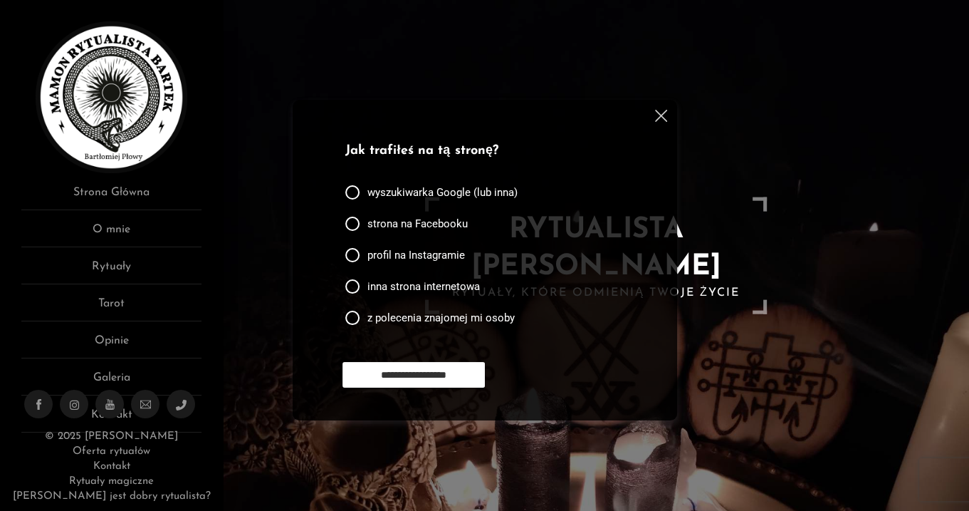
click at [662, 117] on img at bounding box center [661, 116] width 12 height 12
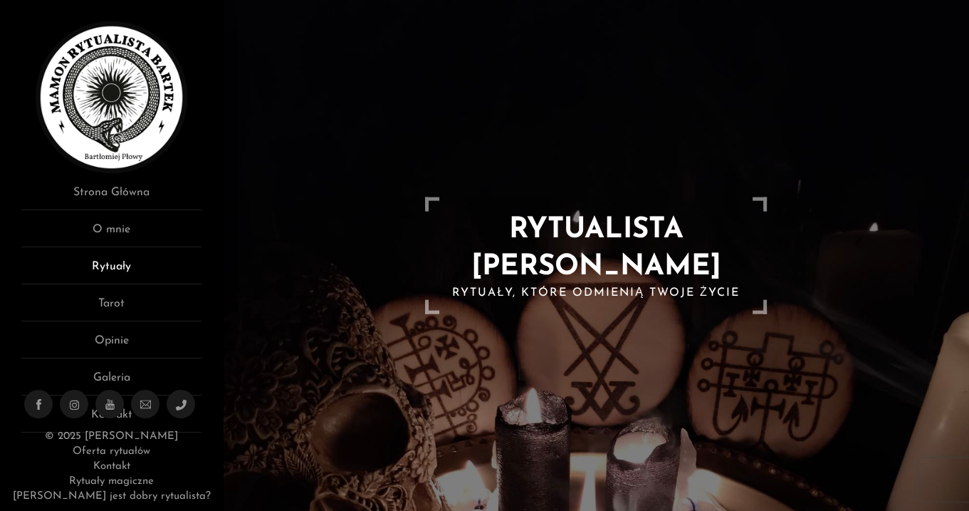
click at [113, 263] on link "Rytuały" at bounding box center [111, 271] width 180 height 26
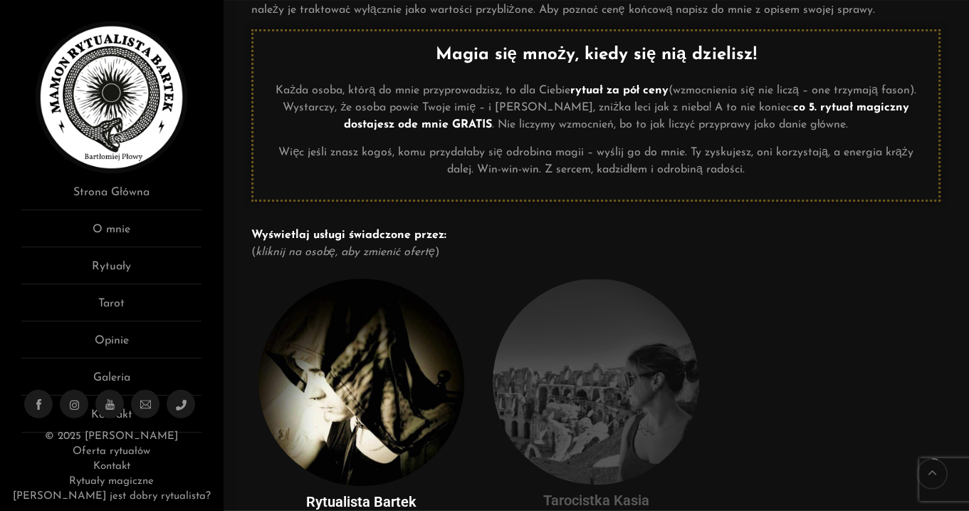
scroll to position [75, 0]
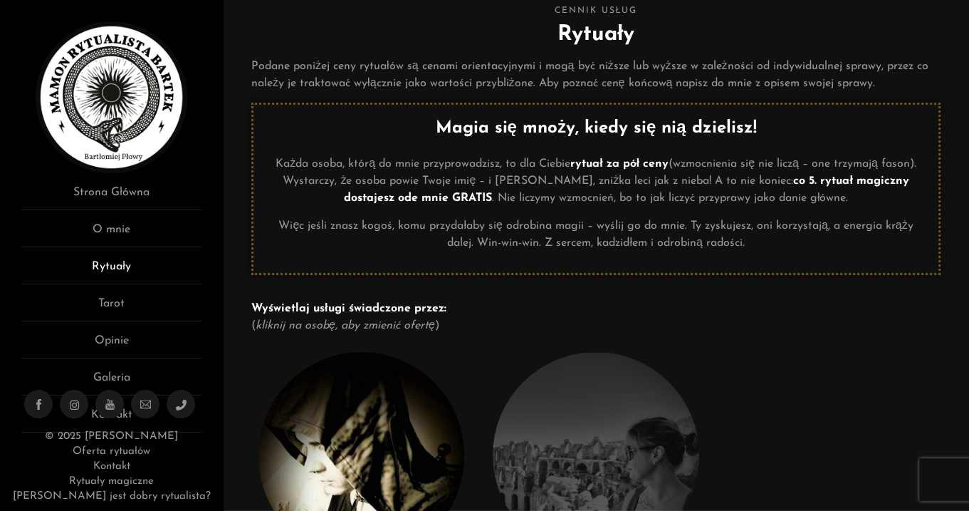
click at [115, 266] on link "Rytuały" at bounding box center [111, 271] width 180 height 26
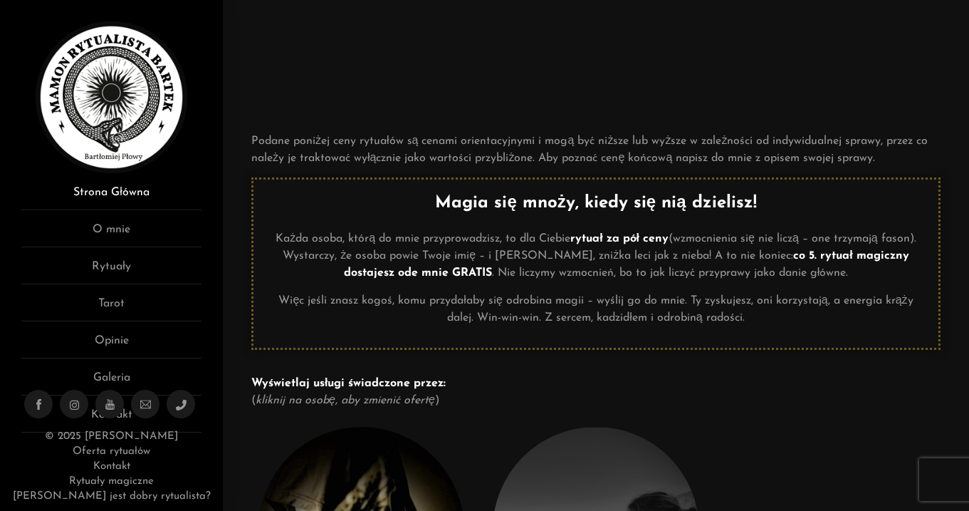
click at [132, 187] on link "Strona Główna" at bounding box center [111, 197] width 180 height 26
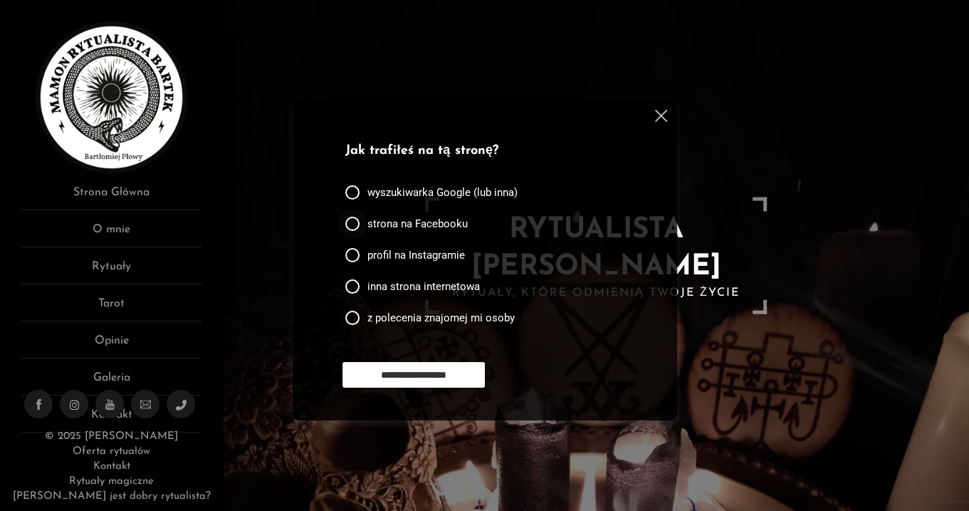
click at [355, 224] on div at bounding box center [352, 223] width 14 height 14
click at [444, 369] on input "**********" at bounding box center [414, 375] width 142 height 26
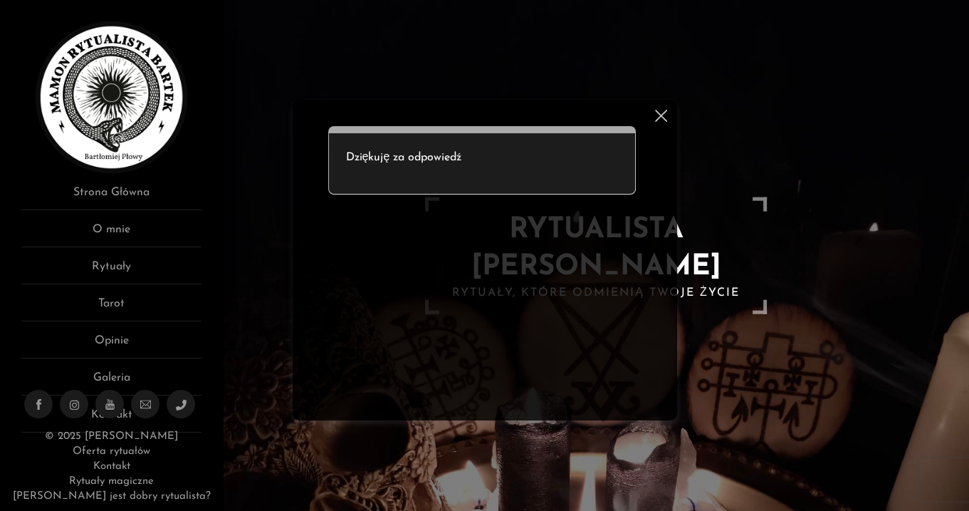
click at [662, 115] on img at bounding box center [661, 116] width 12 height 12
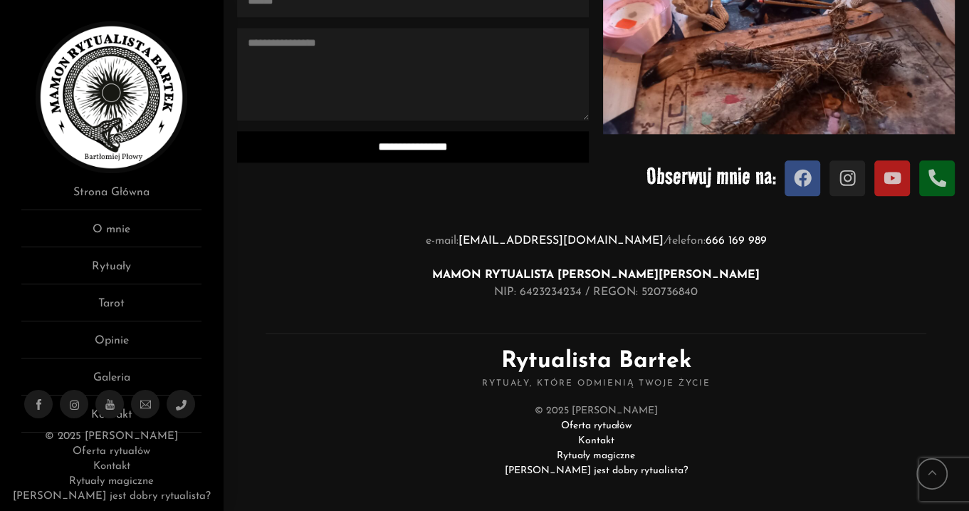
scroll to position [1488, 0]
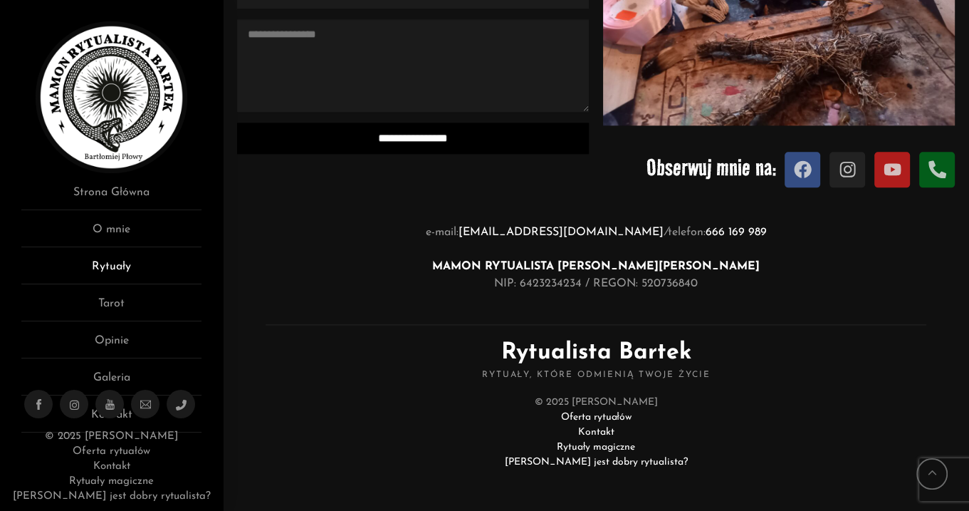
click at [119, 266] on link "Rytuały" at bounding box center [111, 271] width 180 height 26
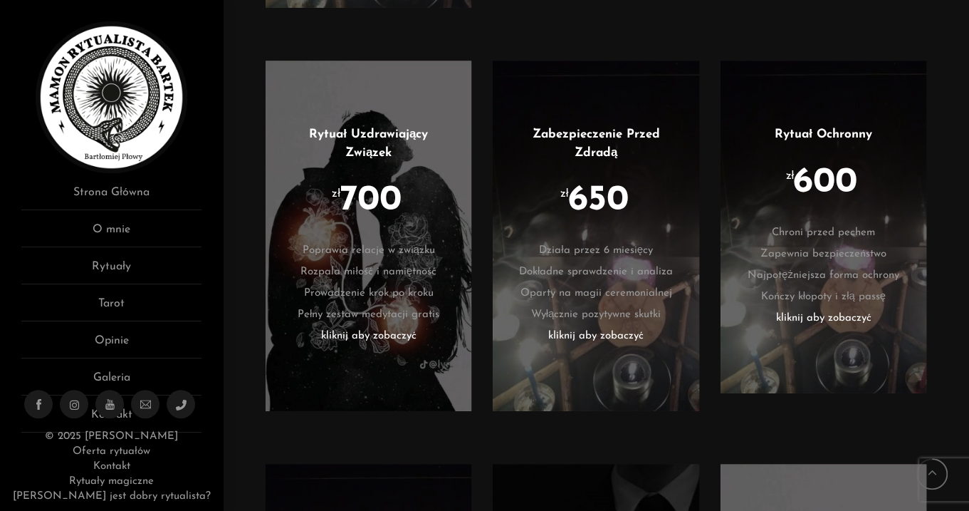
scroll to position [2852, 0]
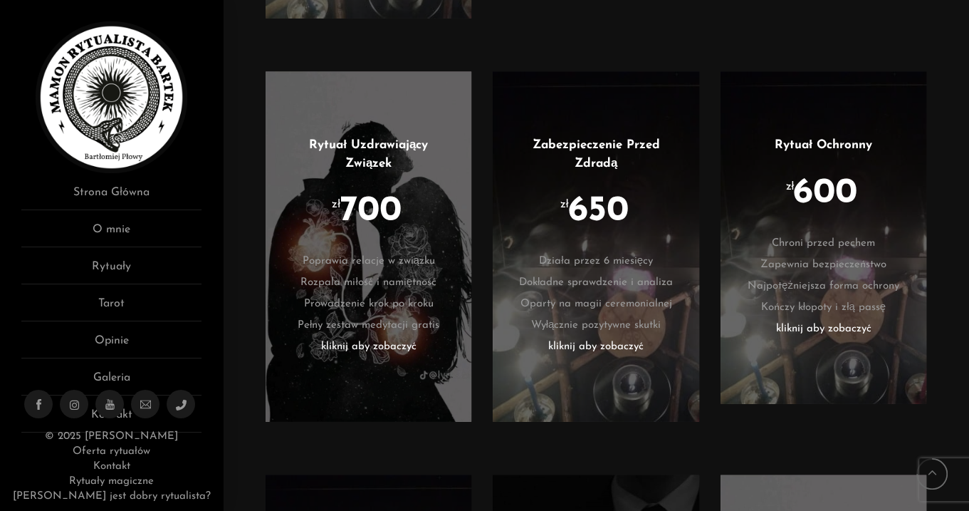
click at [361, 336] on li "kliknij aby zobaczyć" at bounding box center [368, 346] width 163 height 21
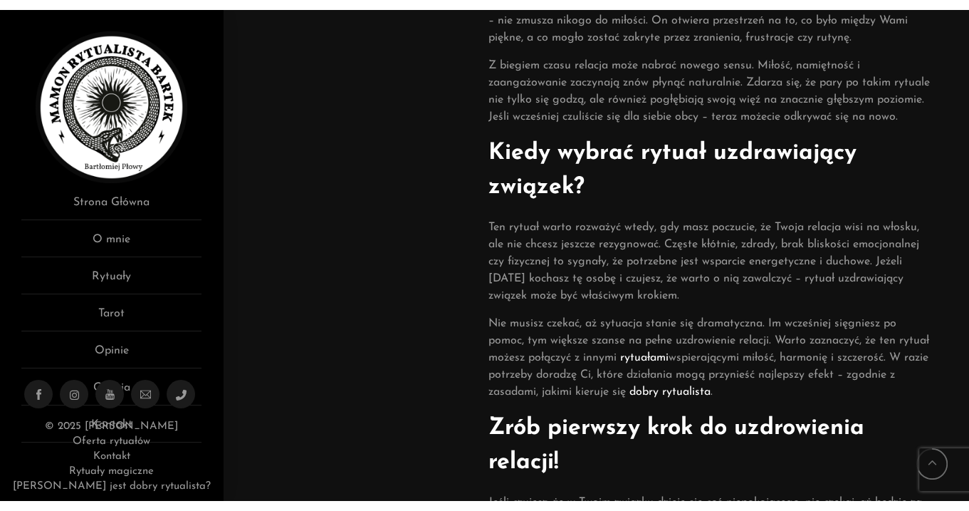
scroll to position [902, 0]
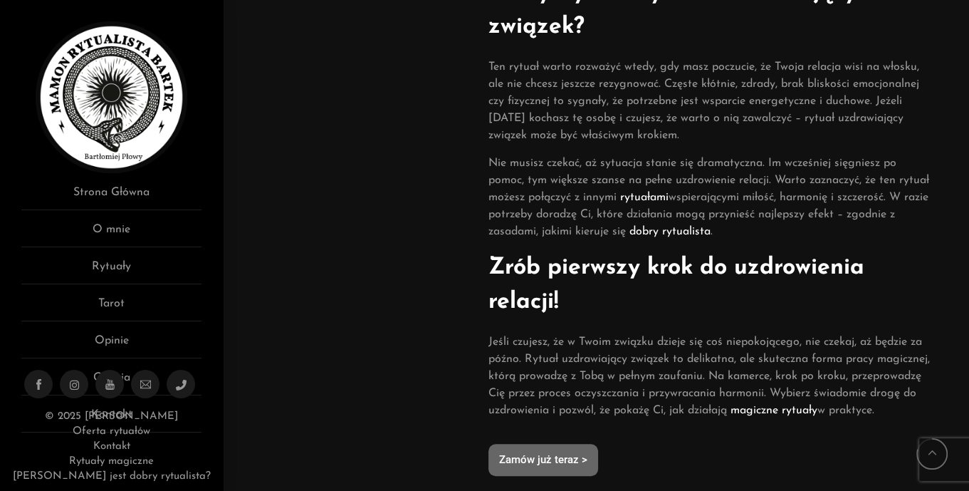
click at [669, 203] on link "rytuałami" at bounding box center [644, 197] width 48 height 11
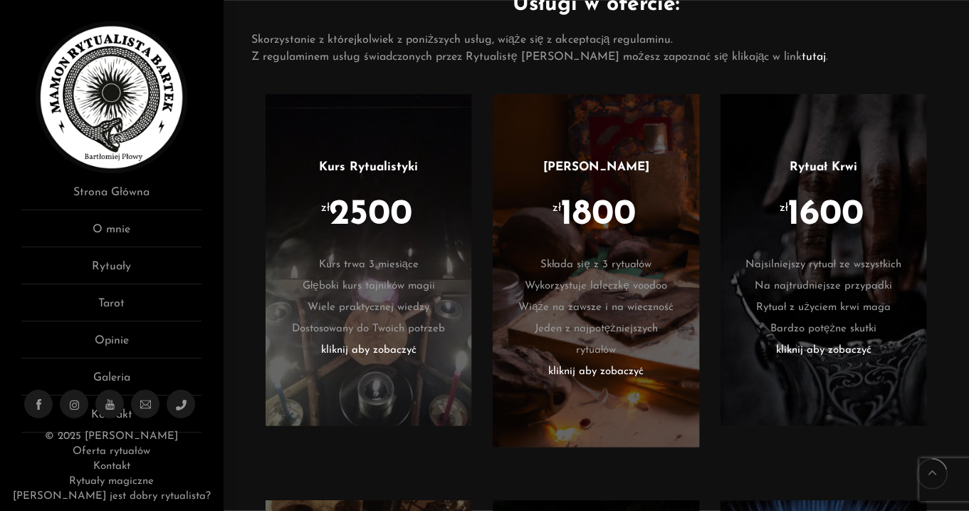
scroll to position [827, 0]
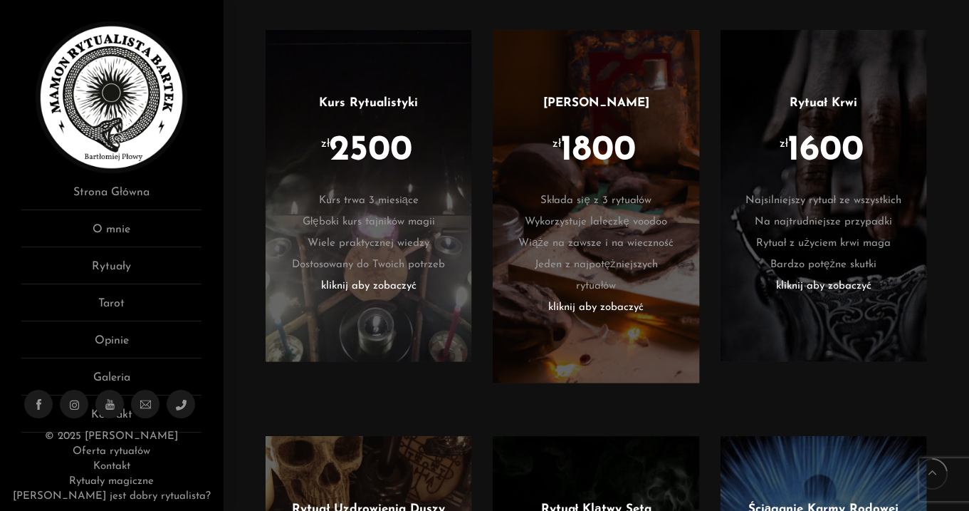
click at [614, 308] on li "kliknij aby zobaczyć" at bounding box center [595, 307] width 163 height 21
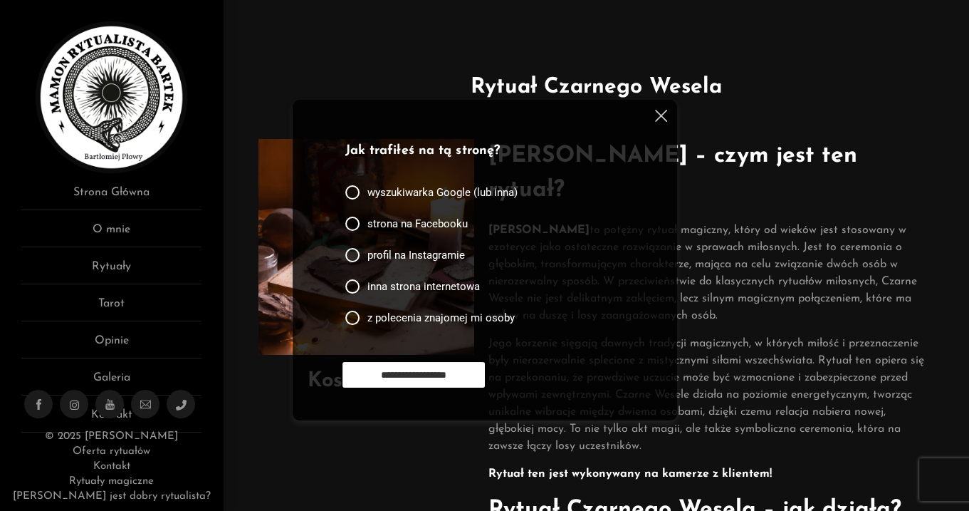
click at [662, 113] on img at bounding box center [661, 116] width 12 height 12
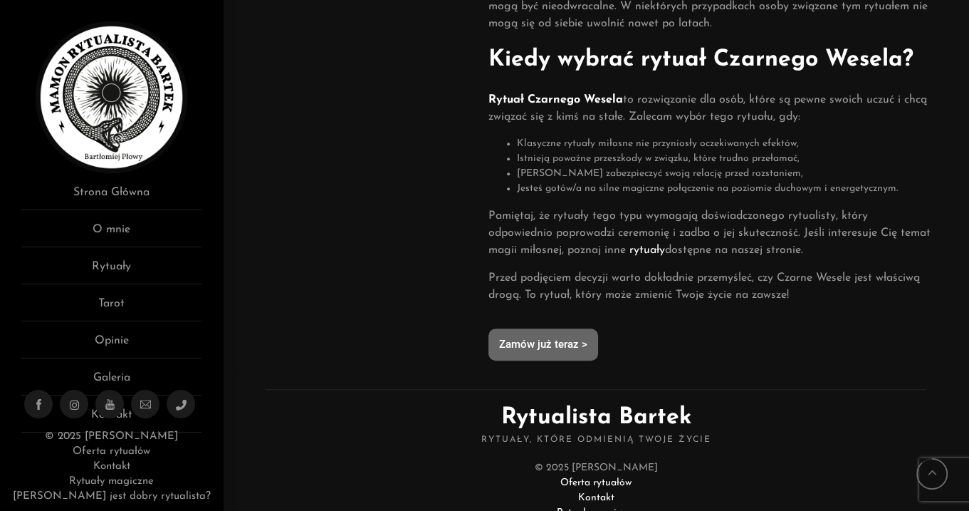
scroll to position [902, 0]
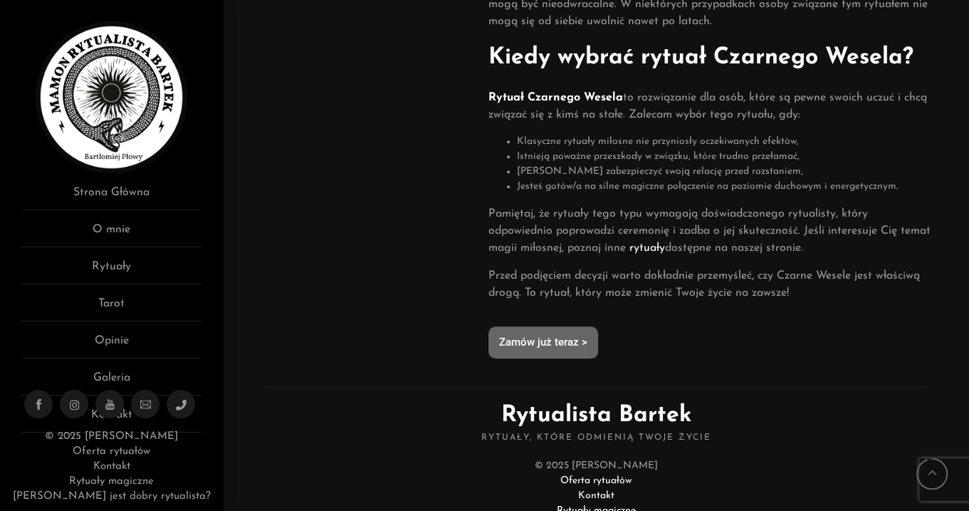
click at [539, 338] on span "Zamów już teraz >" at bounding box center [543, 342] width 88 height 11
